Goal: Complete application form: Complete application form

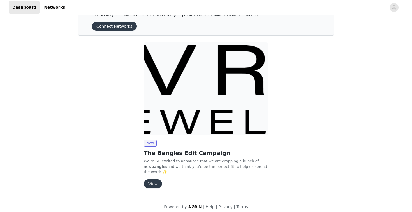
scroll to position [25, 0]
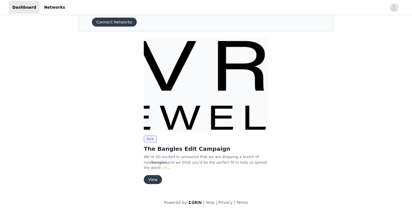
click at [154, 178] on button "View" at bounding box center [153, 179] width 18 height 9
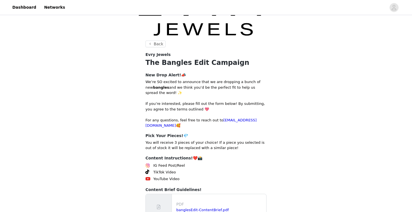
scroll to position [68, 0]
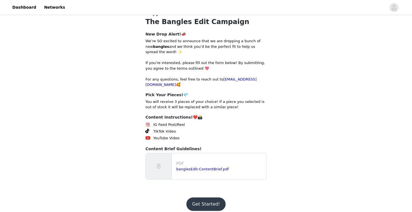
click at [205, 198] on button "Get Started!" at bounding box center [205, 204] width 39 height 13
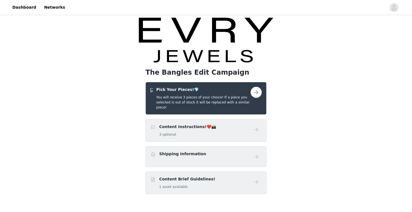
click at [256, 91] on button "button" at bounding box center [255, 92] width 11 height 11
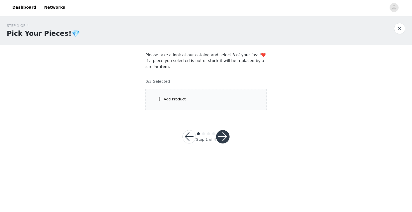
click at [235, 109] on div "Add Product" at bounding box center [205, 99] width 121 height 21
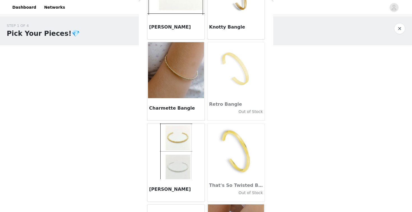
scroll to position [532, 0]
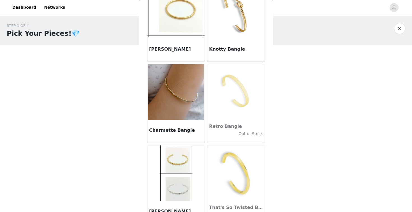
click at [190, 102] on img at bounding box center [176, 92] width 56 height 56
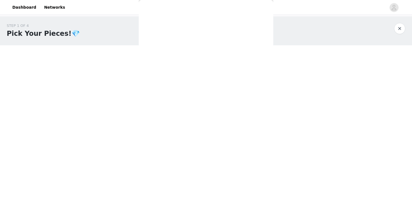
scroll to position [52, 0]
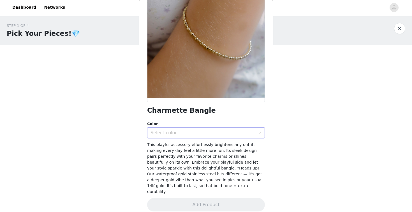
click at [197, 130] on div "Select color" at bounding box center [202, 133] width 105 height 6
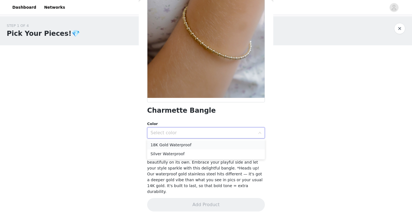
click at [193, 145] on li "18K Gold Waterproof" at bounding box center [206, 145] width 118 height 9
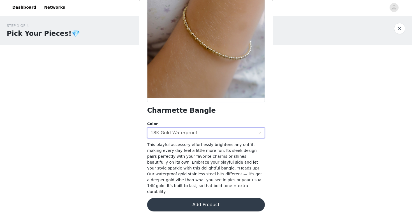
click at [193, 198] on button "Add Product" at bounding box center [206, 204] width 118 height 13
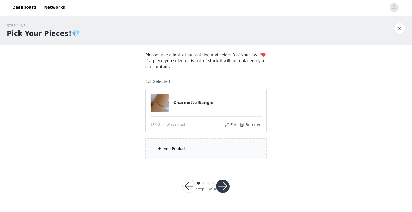
click at [193, 150] on div "Add Product" at bounding box center [205, 149] width 121 height 21
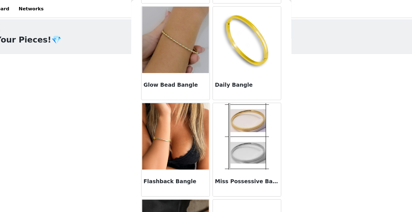
scroll to position [279, 0]
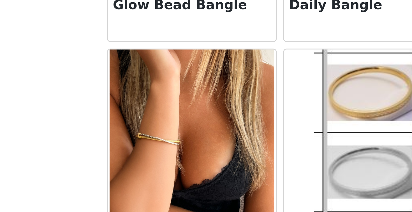
click at [167, 95] on img at bounding box center [176, 102] width 56 height 56
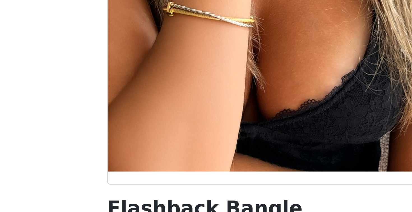
scroll to position [34, 0]
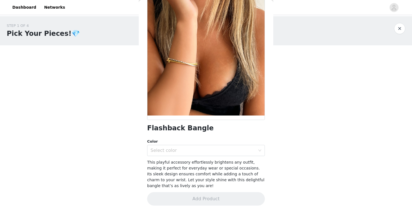
click at [401, 29] on button "button" at bounding box center [399, 28] width 11 height 11
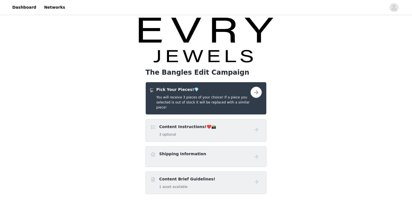
click at [236, 99] on h5 "You will receive 3 pieces of your choice! If a piece you selected is out of sto…" at bounding box center [203, 102] width 94 height 15
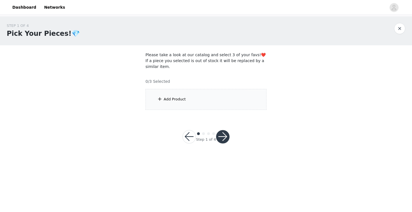
click at [213, 98] on div "Add Product" at bounding box center [205, 99] width 121 height 21
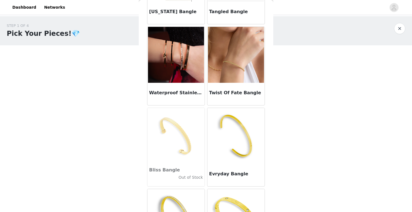
scroll to position [975, 0]
click at [251, 70] on img at bounding box center [236, 55] width 56 height 56
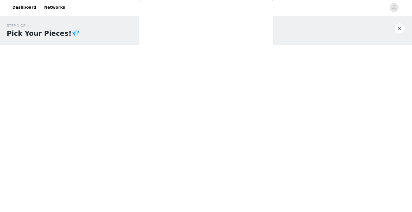
scroll to position [40, 0]
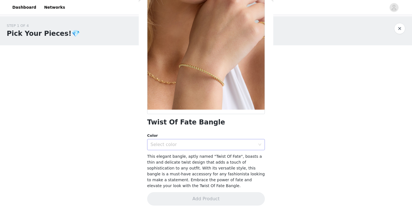
click at [202, 145] on div "Select color" at bounding box center [202, 145] width 105 height 6
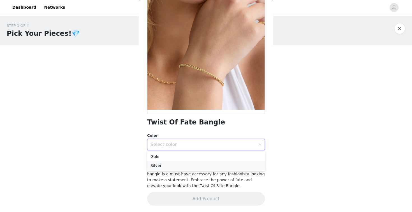
click at [187, 165] on li "Silver" at bounding box center [206, 165] width 118 height 9
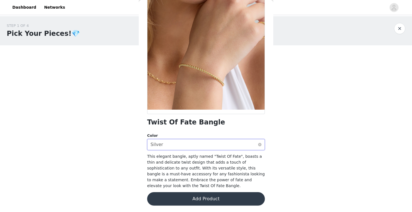
click at [182, 143] on div "Select color Silver" at bounding box center [203, 144] width 107 height 11
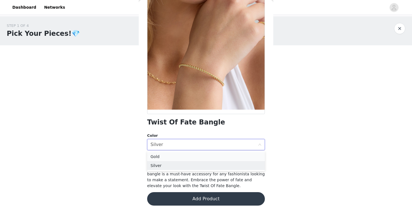
click at [179, 156] on li "Gold" at bounding box center [206, 156] width 118 height 9
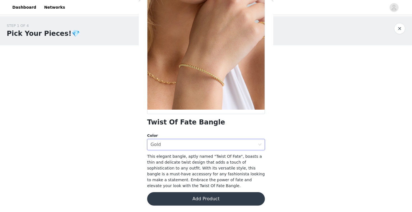
click at [182, 198] on button "Add Product" at bounding box center [206, 198] width 118 height 13
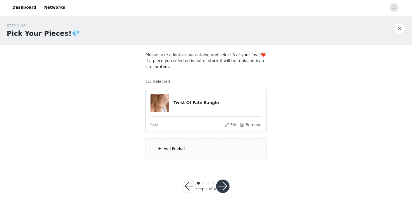
click at [191, 149] on div "Add Product" at bounding box center [205, 149] width 121 height 21
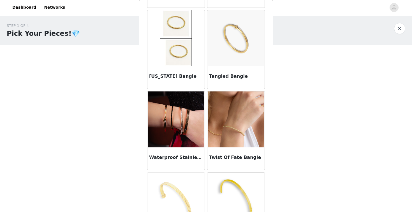
scroll to position [873, 0]
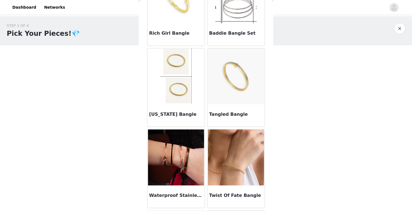
click at [235, 82] on img at bounding box center [236, 76] width 56 height 56
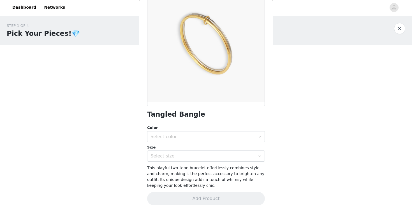
scroll to position [48, 0]
click at [203, 140] on div "Select color" at bounding box center [203, 137] width 107 height 11
click at [201, 150] on li "Gold / Silver Waterproof" at bounding box center [206, 149] width 118 height 9
click at [199, 157] on div "Select size" at bounding box center [202, 156] width 105 height 6
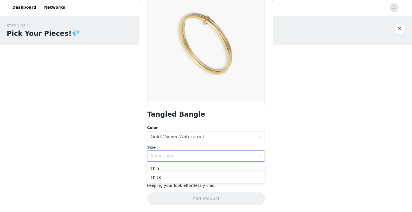
click at [195, 172] on li "Thin" at bounding box center [206, 168] width 118 height 9
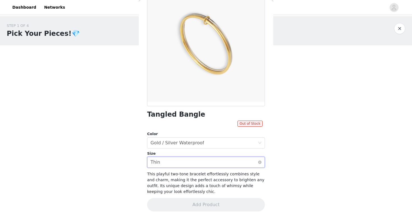
click at [197, 166] on div "Select size Thin" at bounding box center [203, 162] width 107 height 11
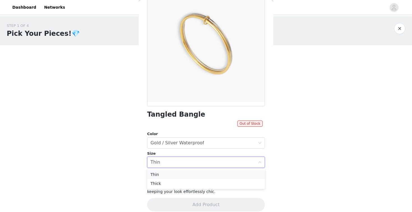
click at [190, 174] on li "Thin" at bounding box center [206, 174] width 118 height 9
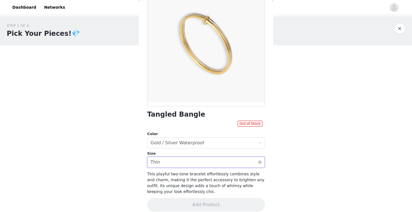
click at [187, 164] on div "Select size Thin" at bounding box center [203, 162] width 107 height 11
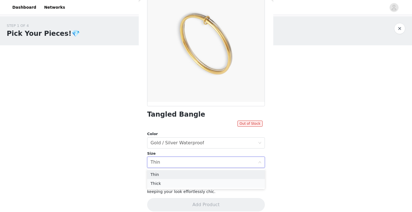
click at [186, 179] on li "Thick" at bounding box center [206, 183] width 118 height 9
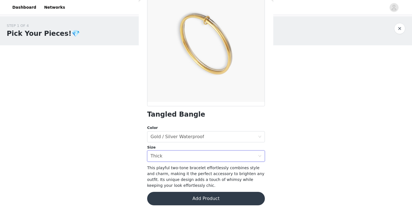
scroll to position [0, 0]
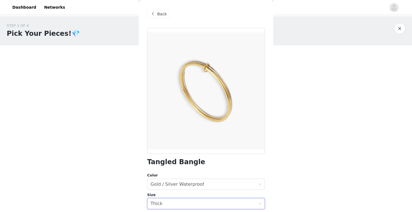
click at [162, 12] on span "Back" at bounding box center [162, 14] width 10 height 6
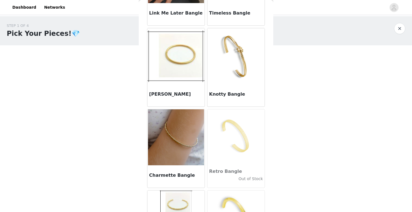
scroll to position [485, 0]
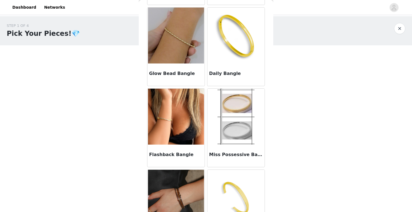
click at [179, 63] on img at bounding box center [176, 36] width 56 height 56
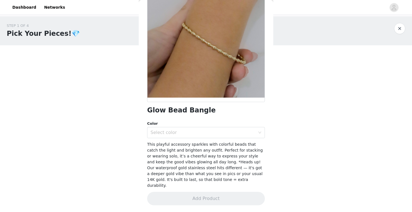
scroll to position [46, 0]
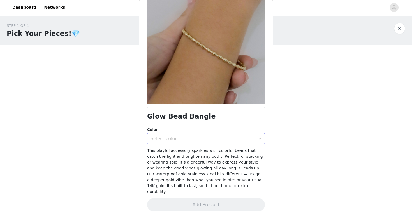
click at [185, 134] on div "Select color" at bounding box center [203, 139] width 107 height 11
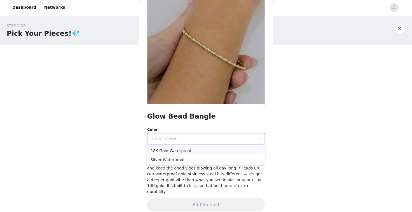
click at [188, 150] on li "18K Gold Waterproof" at bounding box center [206, 150] width 118 height 9
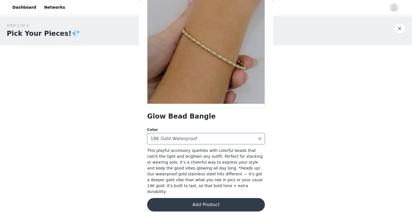
click at [186, 137] on div "18K Gold Waterproof" at bounding box center [173, 139] width 47 height 11
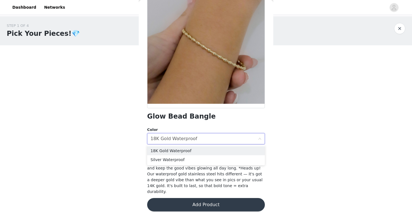
click at [191, 200] on button "Add Product" at bounding box center [206, 204] width 118 height 13
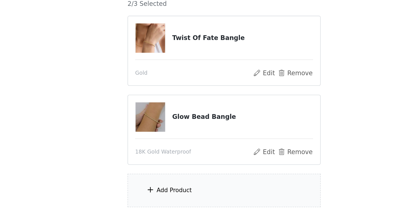
scroll to position [0, 0]
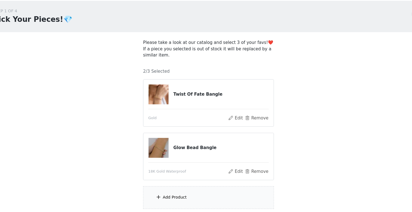
click at [193, 199] on div "Add Product" at bounding box center [205, 198] width 121 height 21
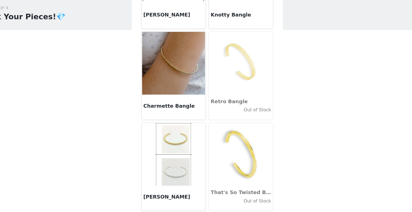
scroll to position [585, 0]
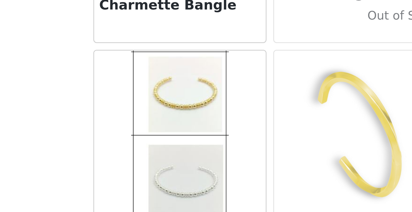
click at [172, 110] on img at bounding box center [176, 121] width 32 height 56
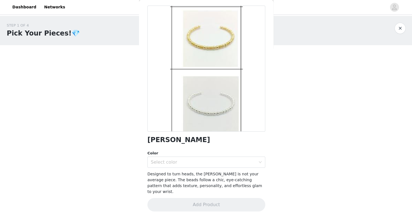
scroll to position [0, 0]
click at [194, 163] on div "Select color" at bounding box center [202, 163] width 105 height 6
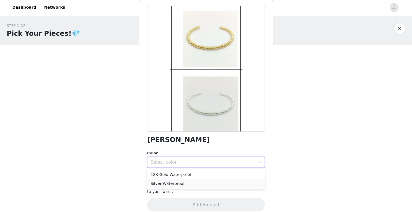
click at [229, 182] on li "Silver Waterproof" at bounding box center [206, 183] width 118 height 9
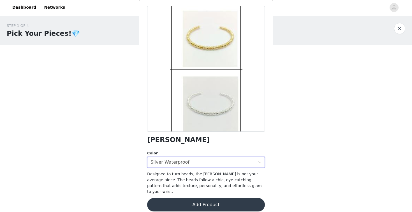
click at [219, 200] on button "Add Product" at bounding box center [206, 204] width 118 height 13
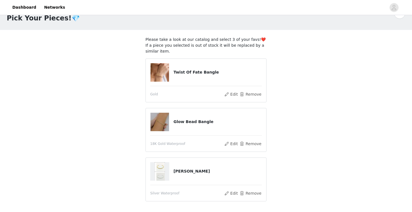
scroll to position [15, 0]
click at [252, 94] on button "Remove" at bounding box center [250, 94] width 22 height 7
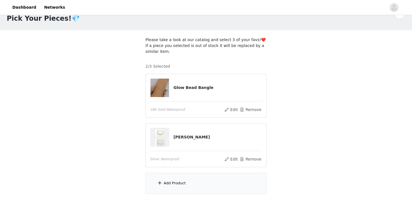
click at [190, 183] on div "Add Product" at bounding box center [205, 183] width 121 height 21
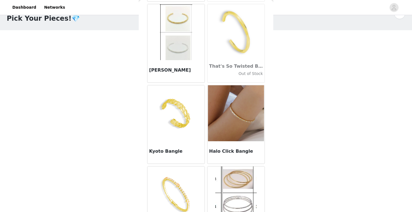
scroll to position [657, 0]
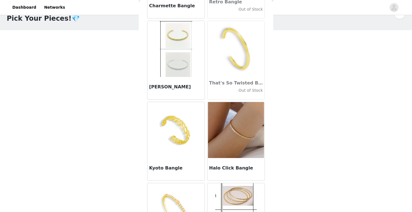
click at [163, 45] on img at bounding box center [176, 49] width 32 height 56
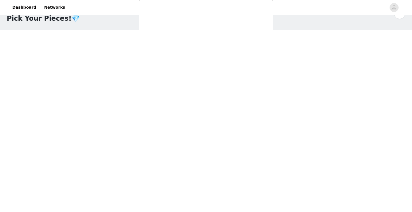
scroll to position [22, 0]
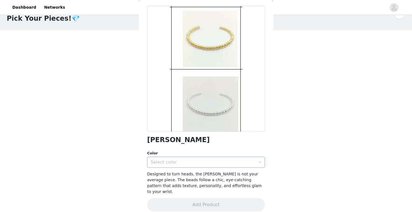
click at [181, 160] on div "Select color" at bounding box center [202, 163] width 105 height 6
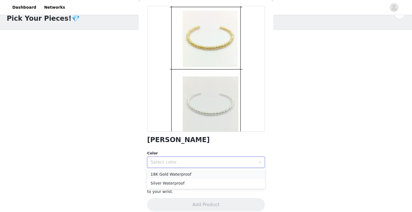
click at [181, 174] on li "18K Gold Waterproof" at bounding box center [206, 174] width 118 height 9
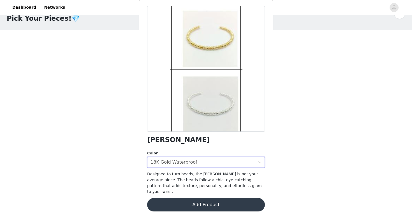
click at [189, 198] on button "Add Product" at bounding box center [206, 204] width 118 height 13
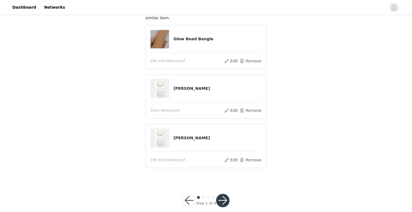
scroll to position [57, 0]
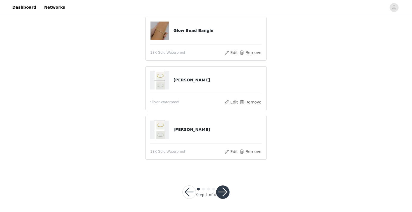
click at [225, 193] on button "button" at bounding box center [222, 192] width 13 height 13
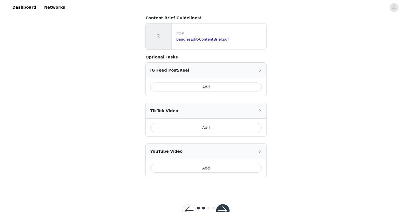
scroll to position [198, 0]
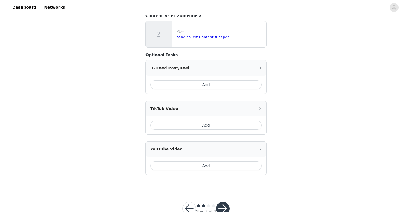
click at [188, 202] on button "button" at bounding box center [188, 208] width 13 height 13
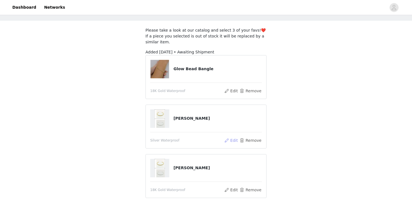
scroll to position [27, 0]
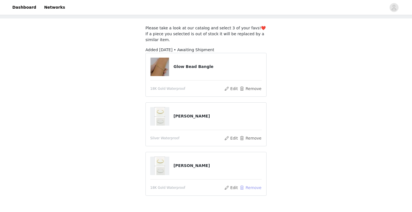
click at [253, 188] on button "Remove" at bounding box center [250, 187] width 22 height 7
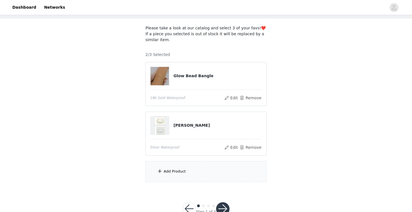
click at [211, 175] on div "Add Product" at bounding box center [205, 171] width 121 height 21
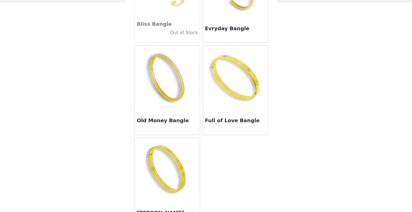
scroll to position [1114, 0]
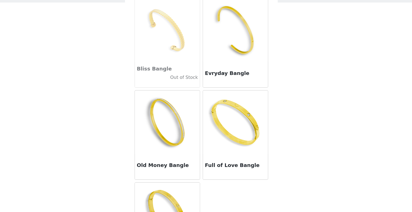
click at [240, 48] on img at bounding box center [236, 43] width 56 height 56
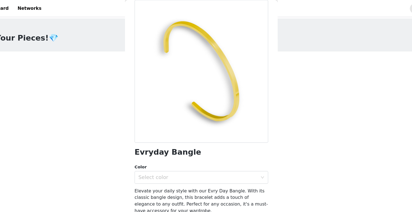
scroll to position [0, 0]
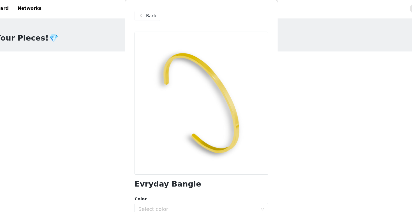
click at [155, 15] on span at bounding box center [152, 14] width 7 height 7
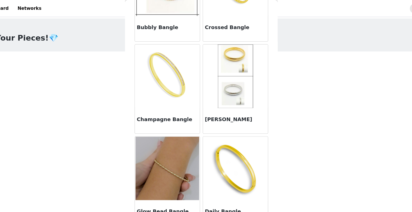
click at [184, 76] on img at bounding box center [176, 67] width 56 height 56
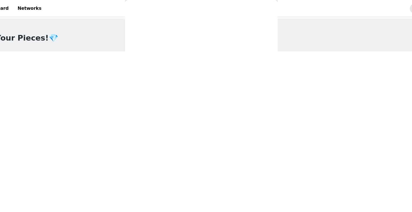
scroll to position [22, 0]
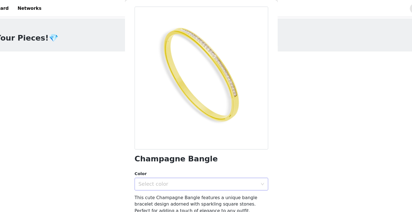
click at [191, 165] on div "Select color" at bounding box center [203, 162] width 107 height 11
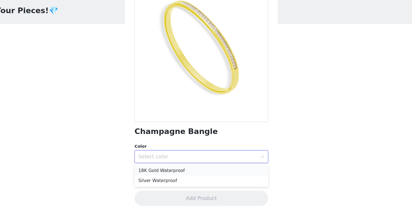
click at [193, 176] on li "18K Gold Waterproof" at bounding box center [206, 174] width 118 height 9
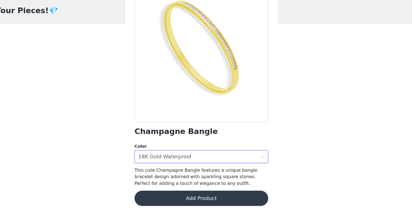
click at [195, 197] on button "Add Product" at bounding box center [206, 198] width 118 height 13
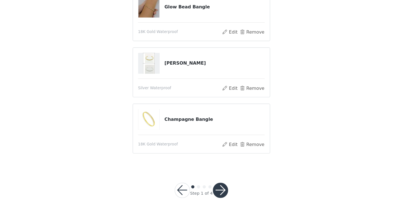
scroll to position [63, 0]
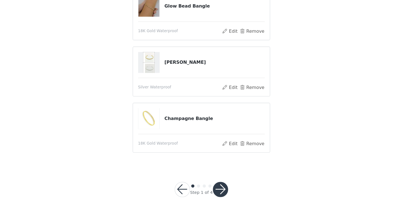
click at [222, 193] on button "button" at bounding box center [222, 192] width 13 height 13
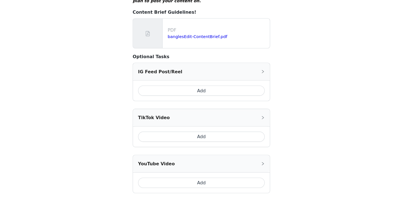
scroll to position [198, 0]
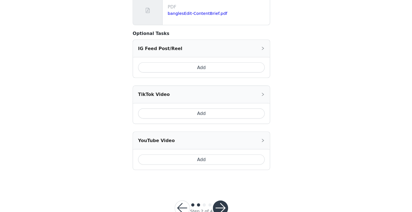
click at [196, 121] on button "Add" at bounding box center [205, 125] width 111 height 9
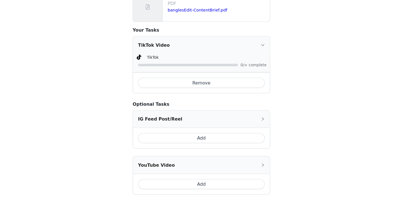
scroll to position [204, 0]
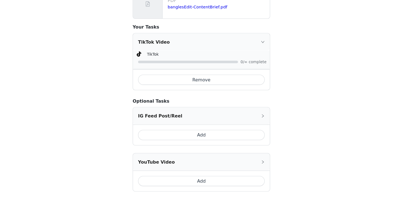
click at [260, 126] on icon "icon: right" at bounding box center [260, 127] width 2 height 3
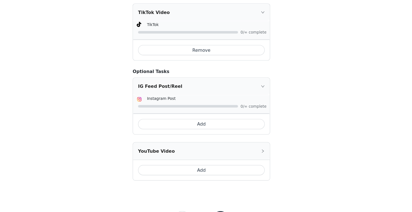
scroll to position [240, 0]
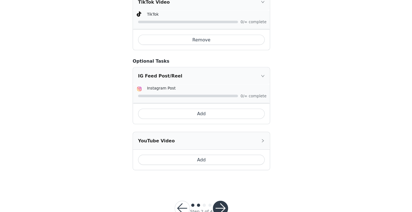
click at [227, 202] on button "button" at bounding box center [222, 208] width 13 height 13
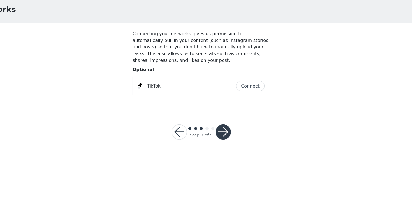
click at [222, 142] on button "button" at bounding box center [224, 141] width 13 height 13
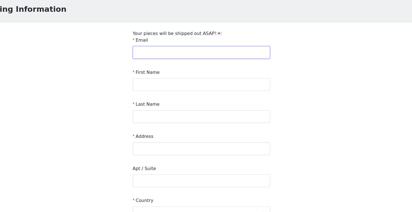
click at [203, 73] on input "text" at bounding box center [205, 71] width 121 height 11
type input "[EMAIL_ADDRESS][DOMAIN_NAME]"
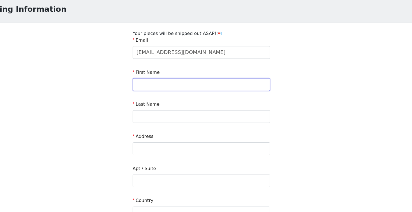
click at [172, 104] on input "text" at bounding box center [205, 99] width 121 height 11
type input "Zeina"
click at [172, 130] on input "text" at bounding box center [205, 128] width 121 height 11
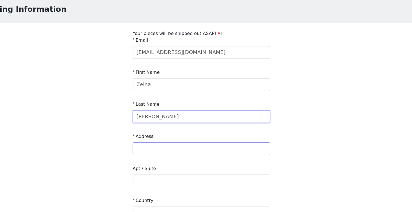
type input "[PERSON_NAME]"
click at [172, 159] on input "text" at bounding box center [205, 156] width 121 height 11
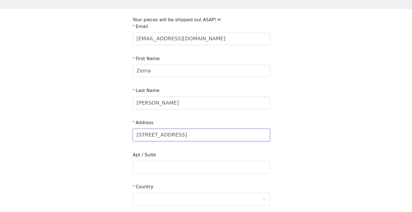
scroll to position [24, 0]
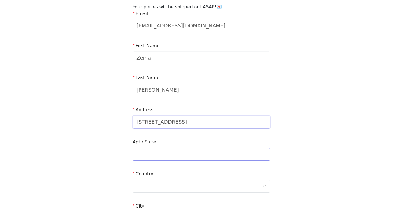
type input "[STREET_ADDRESS]"
click at [166, 163] on input "text" at bounding box center [205, 161] width 121 height 11
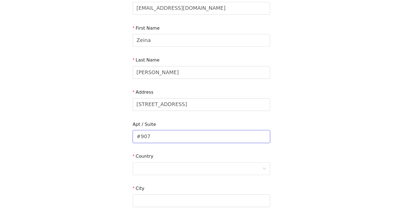
scroll to position [55, 0]
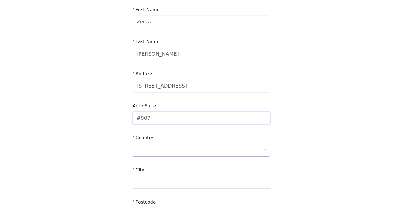
type input "#907"
click at [169, 155] on div at bounding box center [204, 157] width 111 height 11
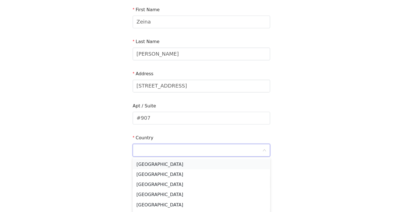
click at [170, 169] on li "[GEOGRAPHIC_DATA]" at bounding box center [205, 169] width 121 height 9
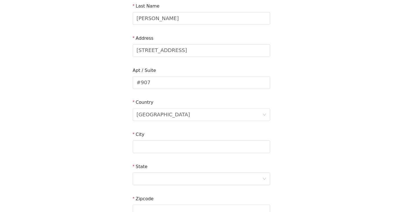
scroll to position [111, 0]
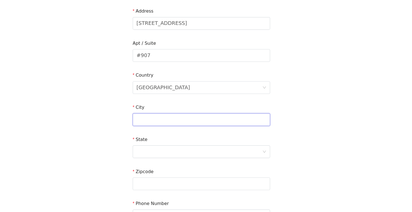
click at [169, 132] on input "text" at bounding box center [205, 130] width 121 height 11
type input "[GEOGRAPHIC_DATA]"
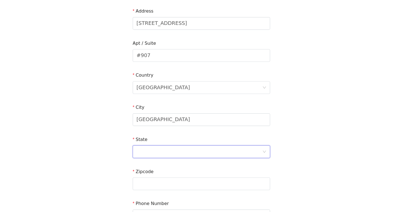
click at [175, 157] on div at bounding box center [204, 159] width 111 height 11
click at [165, 199] on li "[US_STATE]" at bounding box center [205, 198] width 121 height 9
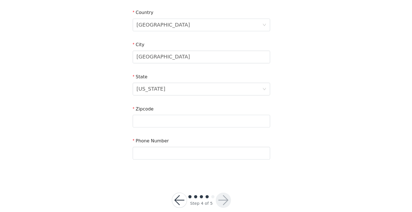
scroll to position [168, 0]
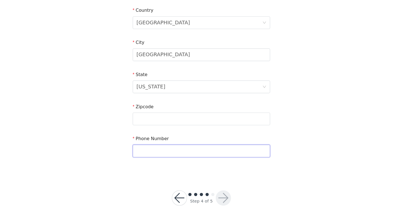
click at [182, 159] on input "text" at bounding box center [205, 158] width 121 height 11
drag, startPoint x: 176, startPoint y: 158, endPoint x: 219, endPoint y: 158, distance: 43.1
click at [219, 158] on input "415384123985719" at bounding box center [205, 158] width 121 height 11
type input "4153841239"
click at [200, 131] on input "text" at bounding box center [205, 130] width 121 height 11
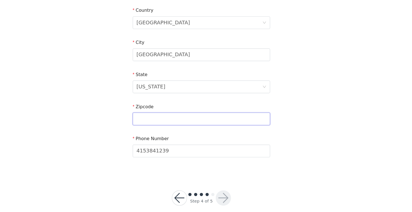
paste input "85719"
type input "85719"
click at [224, 202] on button "button" at bounding box center [224, 199] width 13 height 13
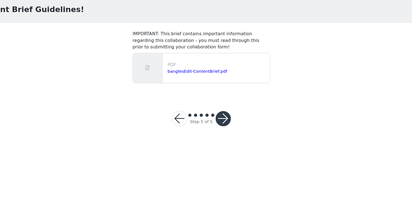
click at [223, 130] on button "button" at bounding box center [224, 129] width 13 height 13
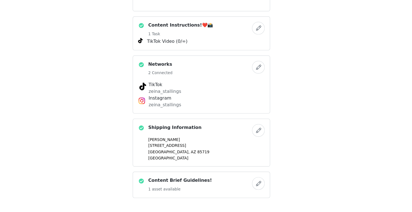
scroll to position [172, 0]
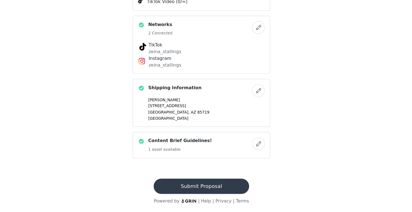
click at [215, 186] on button "Submit Proposal" at bounding box center [206, 189] width 84 height 13
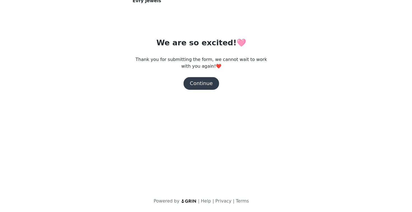
scroll to position [0, 0]
click at [206, 97] on button "Continue" at bounding box center [205, 98] width 31 height 11
